Goal: Obtain resource: Obtain resource

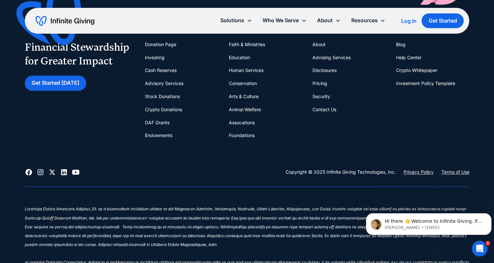
scroll to position [5751, 0]
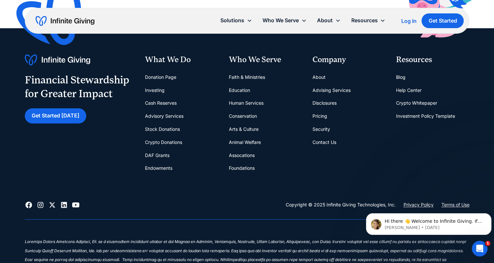
click at [261, 71] on link "Faith & Ministries" at bounding box center [247, 77] width 36 height 13
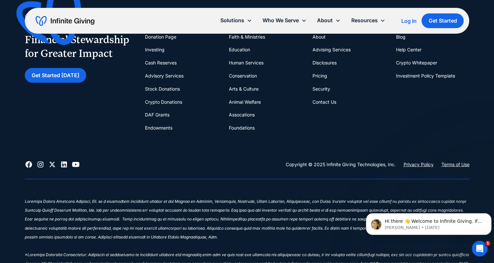
scroll to position [1627, 0]
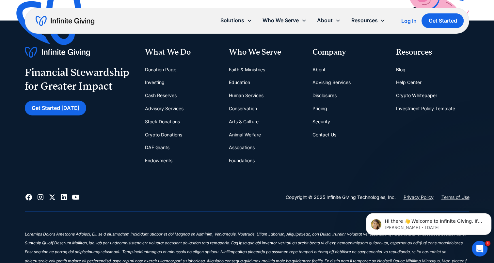
click at [157, 151] on link "DAF Grants" at bounding box center [157, 147] width 24 height 13
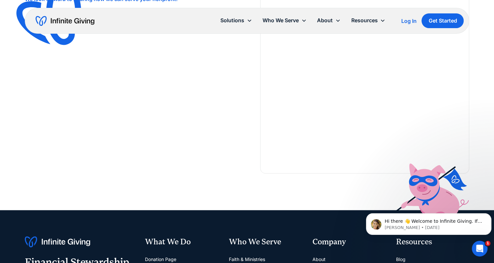
scroll to position [1306, 0]
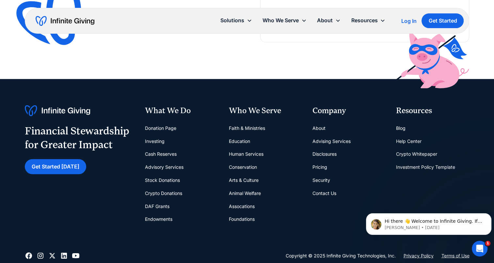
click at [322, 166] on link "Pricing" at bounding box center [319, 166] width 15 height 13
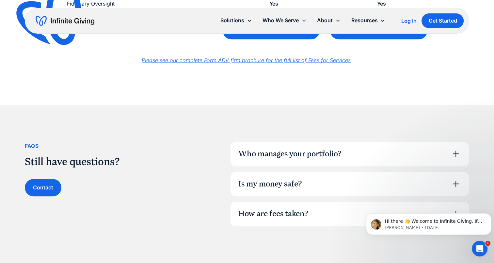
scroll to position [392, 0]
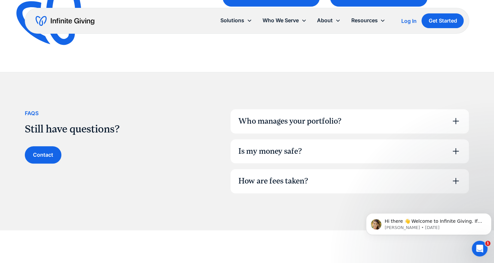
click at [289, 128] on div "Who manages your portfolio?" at bounding box center [350, 121] width 238 height 24
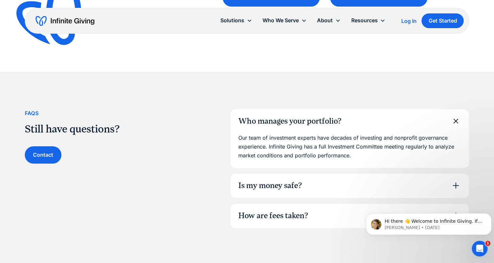
click at [256, 190] on div "Is my money safe?" at bounding box center [270, 185] width 64 height 11
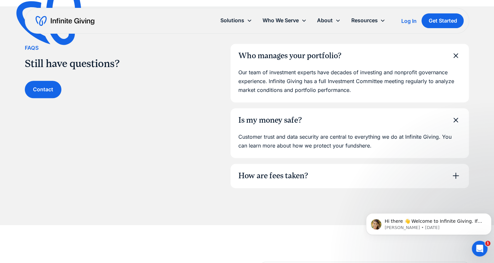
scroll to position [490, 0]
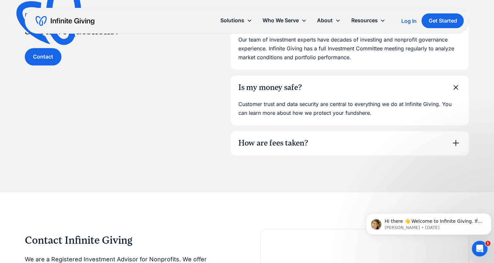
click at [259, 144] on div "How are fees taken?" at bounding box center [273, 142] width 70 height 11
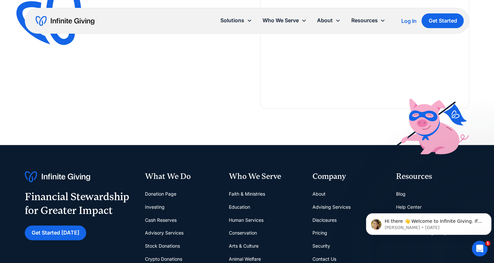
scroll to position [914, 0]
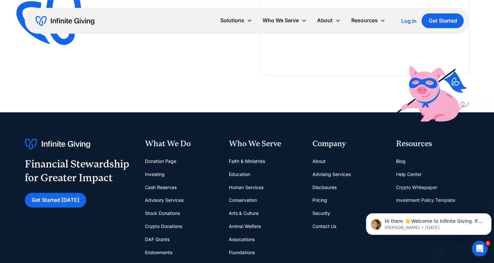
click at [398, 172] on link "Help Center" at bounding box center [408, 174] width 25 height 13
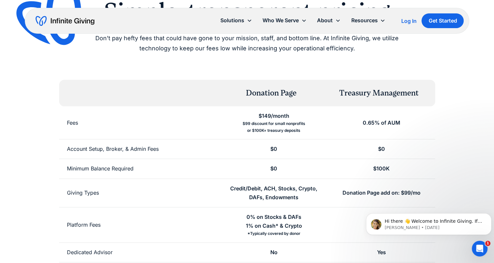
scroll to position [0, 0]
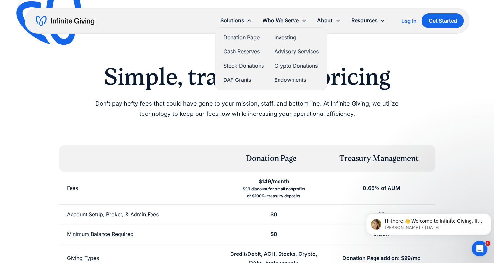
click at [229, 38] on link "Donation Page" at bounding box center [243, 37] width 40 height 9
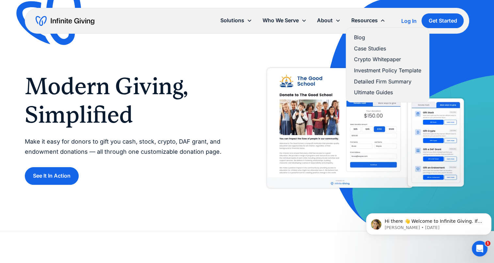
click at [371, 69] on link "Investment Policy Template" at bounding box center [387, 70] width 67 height 9
